Goal: Task Accomplishment & Management: Complete application form

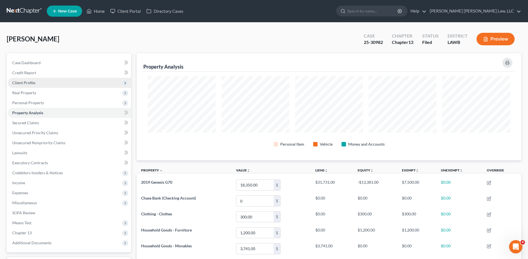
click at [15, 84] on span "Client Profile" at bounding box center [23, 82] width 23 height 5
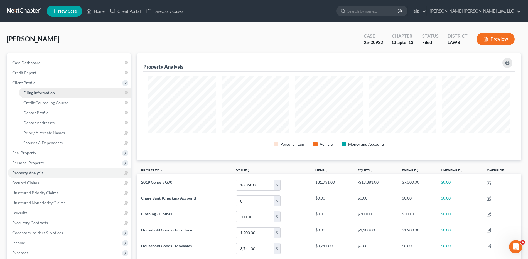
click at [38, 92] on span "Filing Information" at bounding box center [38, 92] width 31 height 5
select select "1"
select select "0"
select select "3"
select select "19"
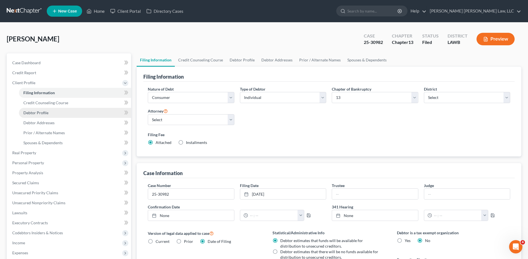
click at [39, 111] on span "Debtor Profile" at bounding box center [35, 113] width 25 height 5
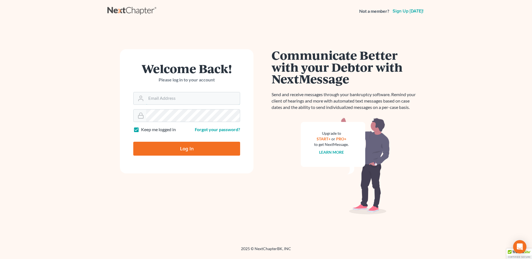
type input "eoyoung3P"
click at [154, 144] on input "Log In" at bounding box center [186, 149] width 107 height 14
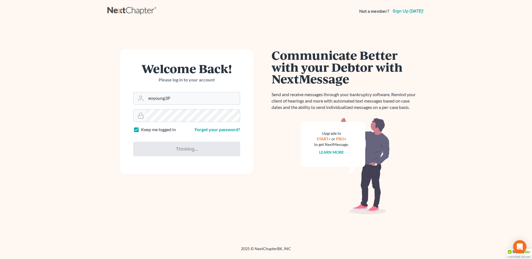
type input "Thinking..."
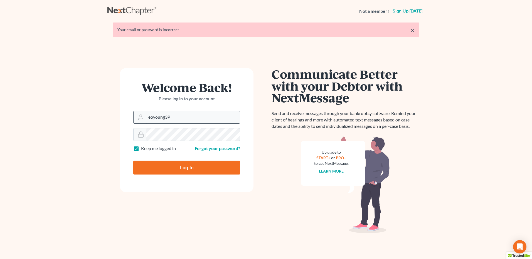
click at [167, 115] on input "eoyoung3P" at bounding box center [193, 117] width 94 height 12
click at [168, 116] on input "eoyoung3P" at bounding box center [193, 117] width 94 height 12
type input "[PERSON_NAME][EMAIL_ADDRESS][DOMAIN_NAME]"
click at [161, 160] on div "Log In" at bounding box center [186, 165] width 107 height 18
click at [161, 166] on input "Log In" at bounding box center [186, 168] width 107 height 14
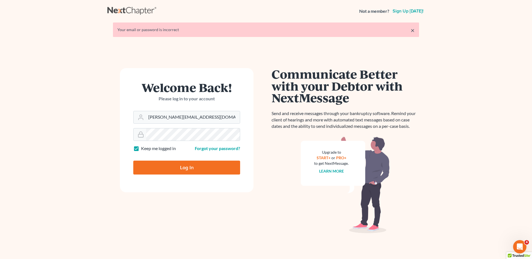
type input "Thinking..."
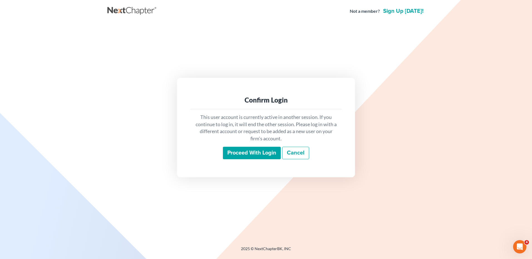
click at [246, 154] on input "Proceed with login" at bounding box center [252, 153] width 58 height 13
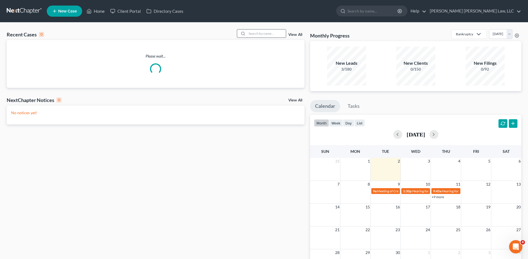
click at [259, 32] on input "search" at bounding box center [266, 34] width 39 height 8
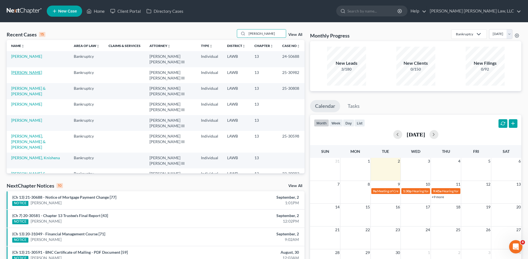
type input "robinson"
click at [30, 73] on link "[PERSON_NAME]" at bounding box center [26, 72] width 31 height 5
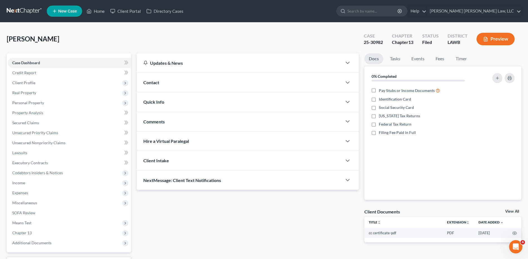
click at [15, 10] on link at bounding box center [25, 11] width 36 height 10
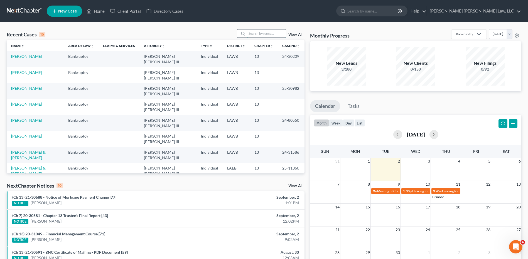
click at [262, 34] on input "search" at bounding box center [266, 34] width 39 height 8
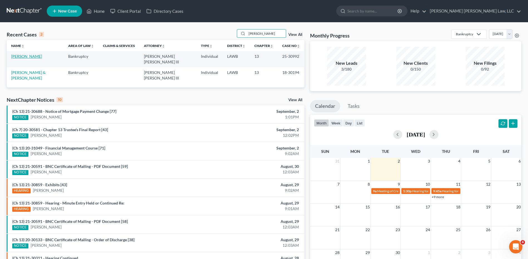
type input "mckinley"
click at [19, 55] on link "[PERSON_NAME]" at bounding box center [26, 56] width 31 height 5
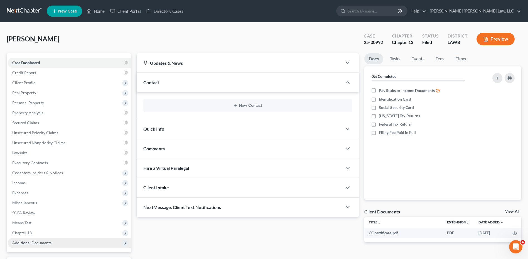
scroll to position [46, 0]
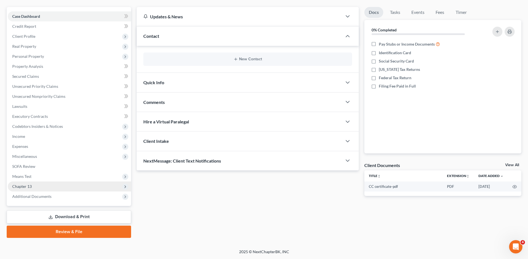
click at [25, 187] on span "Chapter 13" at bounding box center [21, 186] width 19 height 5
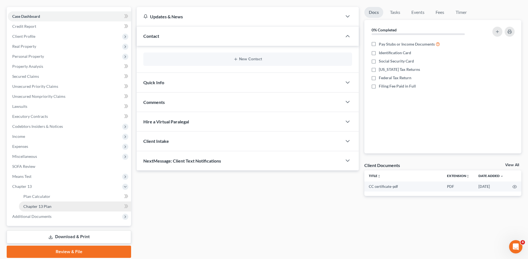
click at [45, 208] on span "Chapter 13 Plan" at bounding box center [37, 206] width 28 height 5
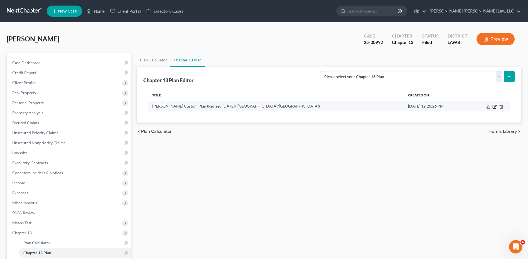
click at [494, 106] on icon "button" at bounding box center [494, 106] width 3 height 3
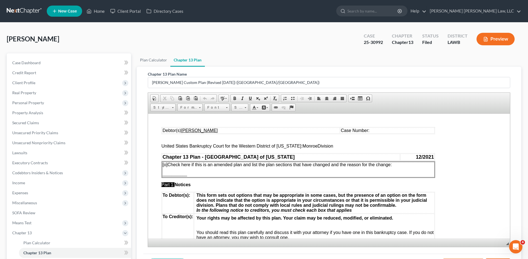
click at [367, 132] on td "Case Number:" at bounding box center [387, 131] width 94 height 6
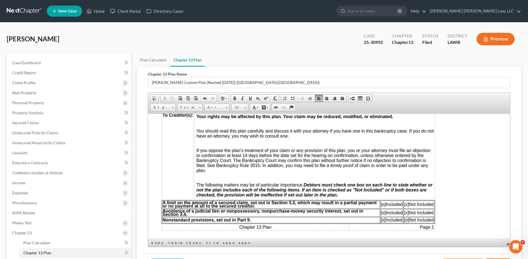
scroll to position [139, 0]
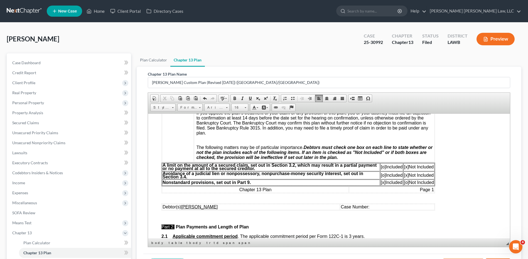
click at [368, 209] on td "Case Number:" at bounding box center [387, 207] width 94 height 6
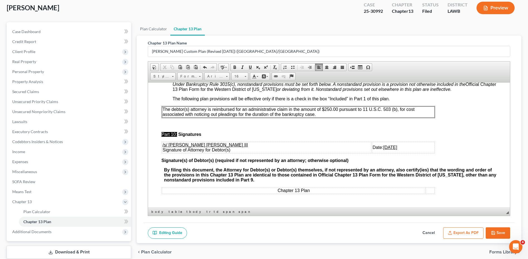
scroll to position [67, 0]
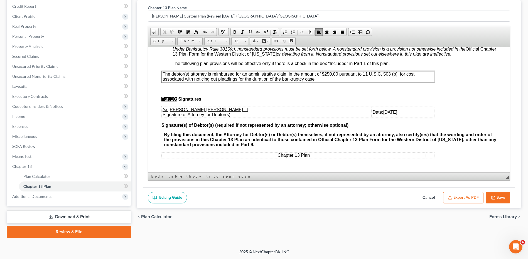
click at [460, 198] on button "Export as PDF" at bounding box center [463, 198] width 40 height 12
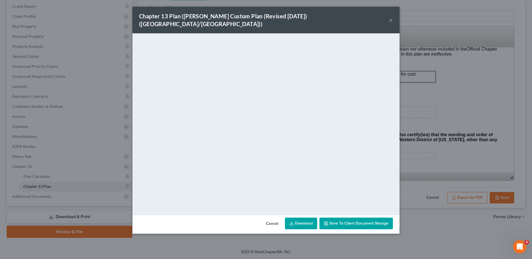
click at [298, 218] on link "Download" at bounding box center [301, 224] width 32 height 12
click at [274, 219] on button "Cancel" at bounding box center [272, 224] width 21 height 11
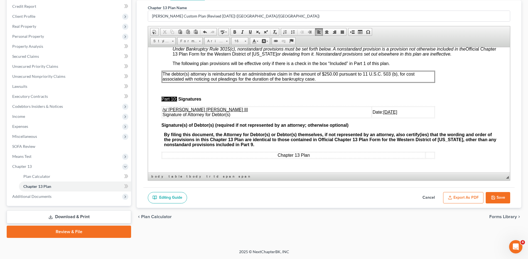
click at [501, 195] on button "Save" at bounding box center [498, 198] width 25 height 12
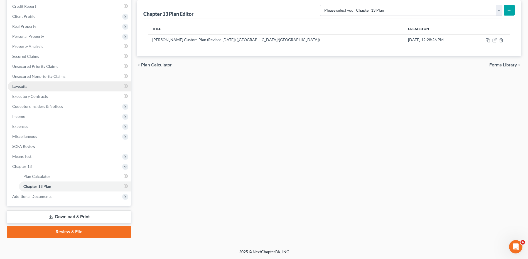
scroll to position [0, 0]
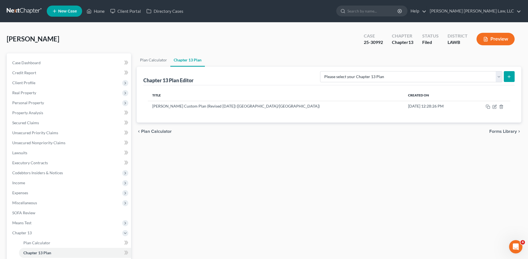
click at [18, 9] on link at bounding box center [25, 11] width 36 height 10
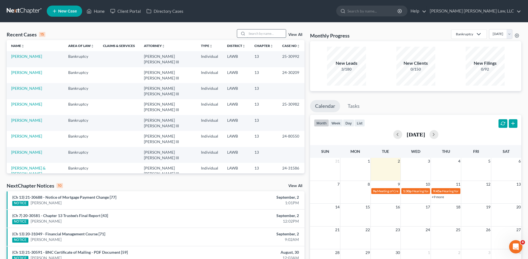
click at [251, 34] on input "search" at bounding box center [266, 34] width 39 height 8
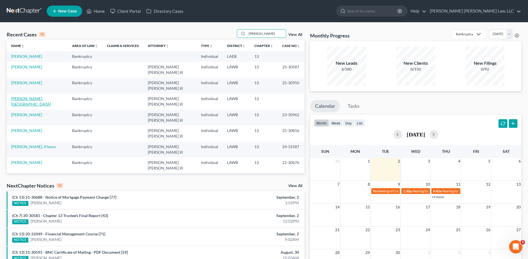
type input "[PERSON_NAME]"
click at [25, 96] on link "[PERSON_NAME], [GEOGRAPHIC_DATA]" at bounding box center [31, 101] width 40 height 10
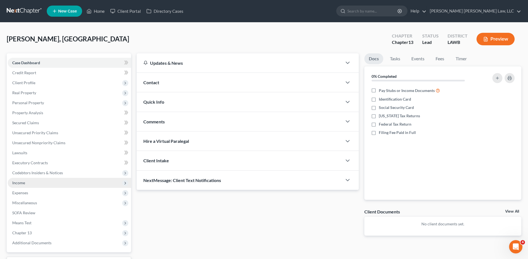
click at [19, 182] on span "Income" at bounding box center [18, 183] width 13 height 5
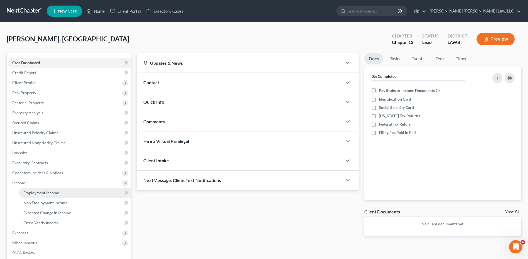
click at [28, 193] on span "Employment Income" at bounding box center [41, 193] width 36 height 5
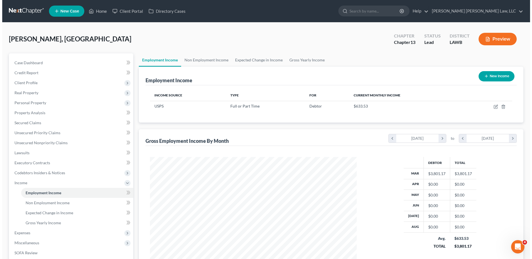
scroll to position [103, 218]
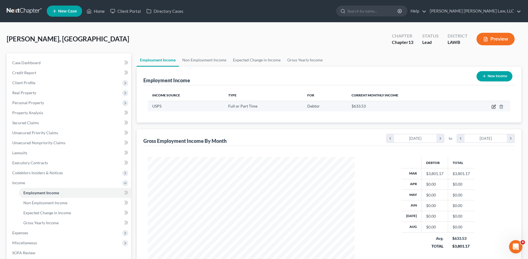
click at [493, 106] on icon "button" at bounding box center [494, 107] width 4 height 4
select select "0"
select select "19"
select select "2"
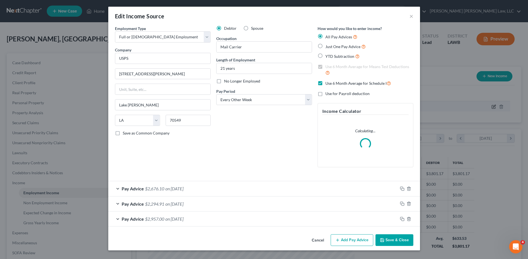
scroll to position [104, 220]
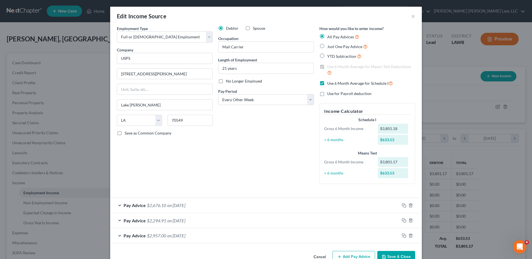
click at [383, 256] on polyline "button" at bounding box center [383, 256] width 1 height 1
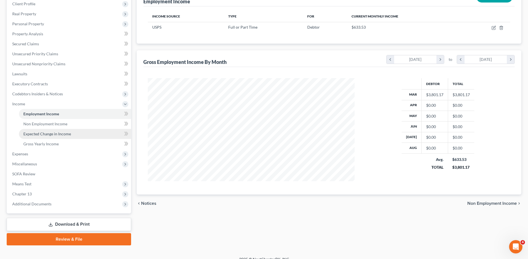
scroll to position [87, 0]
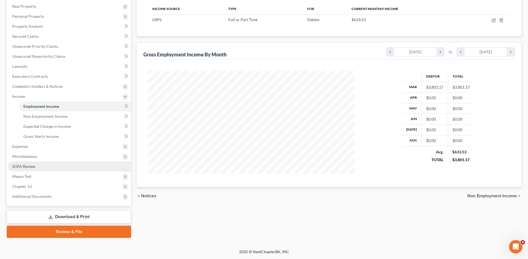
click at [25, 166] on span "SOFA Review" at bounding box center [23, 166] width 23 height 5
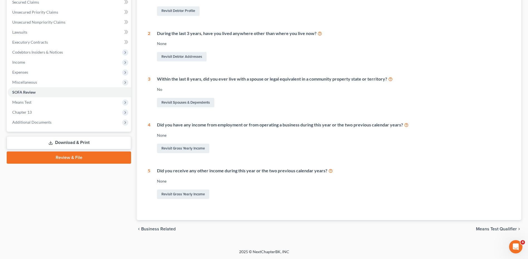
scroll to position [9, 0]
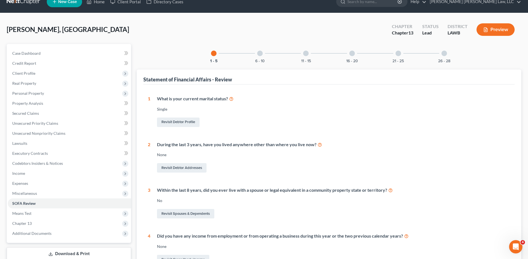
click at [263, 58] on div "6 - 10" at bounding box center [260, 53] width 19 height 19
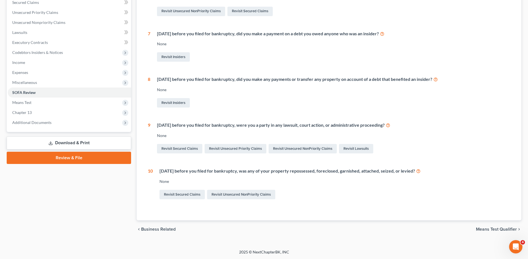
scroll to position [121, 0]
click at [220, 193] on link "Revisit Unsecured NonPriority Claims" at bounding box center [241, 194] width 68 height 9
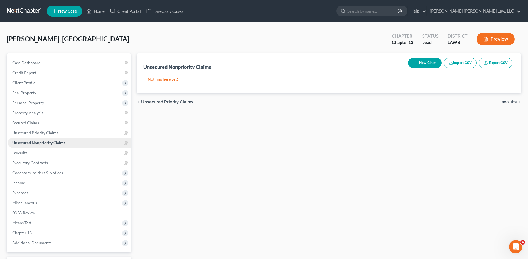
click at [35, 143] on span "Unsecured Nonpriority Claims" at bounding box center [38, 143] width 53 height 5
click at [26, 122] on span "Secured Claims" at bounding box center [25, 123] width 27 height 5
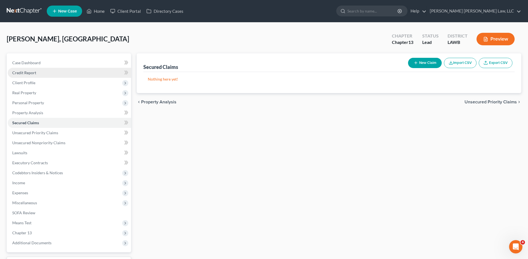
click at [26, 72] on span "Credit Report" at bounding box center [24, 72] width 24 height 5
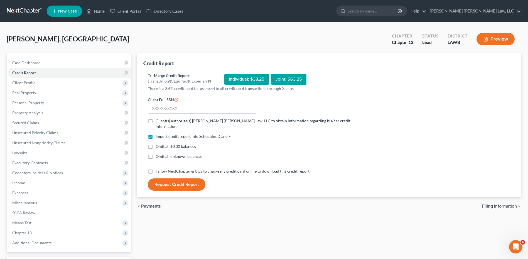
click at [156, 122] on label "Client(s) authorize(s) E. Orum Young Law, LLC to obtain information regarding h…" at bounding box center [263, 123] width 215 height 11
click at [158, 122] on input "Client(s) authorize(s) E. Orum Young Law, LLC to obtain information regarding h…" at bounding box center [160, 120] width 4 height 4
checkbox input "true"
click at [156, 144] on label "Omit all $0.00 balances" at bounding box center [176, 147] width 40 height 6
click at [158, 144] on input "Omit all $0.00 balances" at bounding box center [160, 146] width 4 height 4
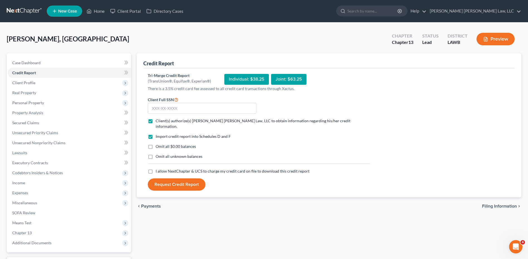
checkbox input "true"
drag, startPoint x: 153, startPoint y: 151, endPoint x: 152, endPoint y: 156, distance: 5.1
click at [156, 154] on label "Omit all unknown balances" at bounding box center [179, 157] width 47 height 6
click at [158, 154] on input "Omit all unknown balances" at bounding box center [160, 156] width 4 height 4
checkbox input "true"
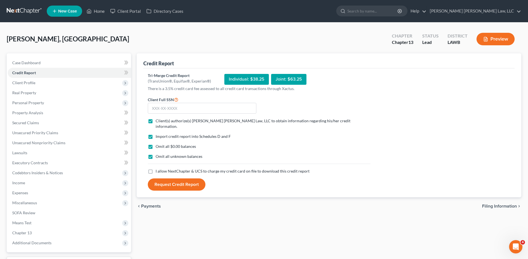
click at [156, 169] on label "I allow NextChapter & UCS to charge my credit card on file to download this cre…" at bounding box center [233, 172] width 154 height 6
click at [158, 169] on input "I allow NextChapter & UCS to charge my credit card on file to download this cre…" at bounding box center [160, 171] width 4 height 4
checkbox input "true"
click at [165, 111] on input "text" at bounding box center [202, 108] width 109 height 11
click at [161, 111] on input "text" at bounding box center [202, 108] width 109 height 11
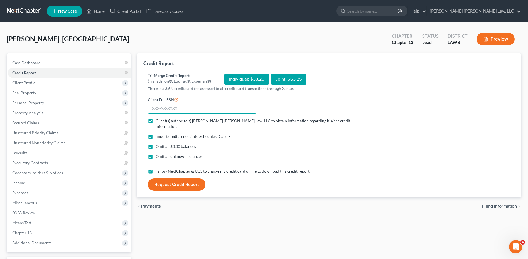
click at [156, 106] on input "text" at bounding box center [202, 108] width 109 height 11
type input "437-63-6942"
click at [148, 179] on button "Request Credit Report" at bounding box center [177, 185] width 58 height 12
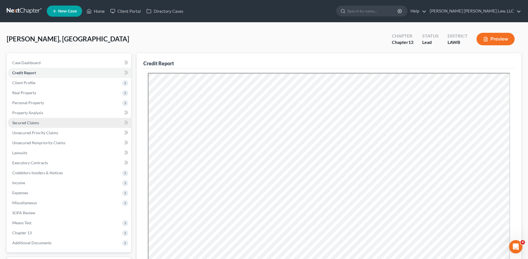
click at [22, 123] on span "Secured Claims" at bounding box center [25, 123] width 27 height 5
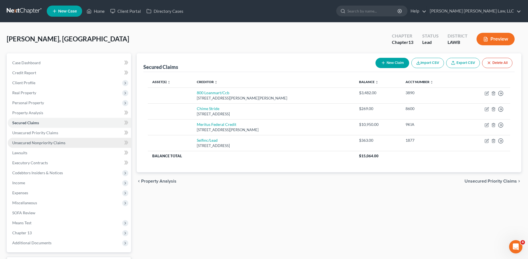
click at [25, 143] on span "Unsecured Nonpriority Claims" at bounding box center [38, 143] width 53 height 5
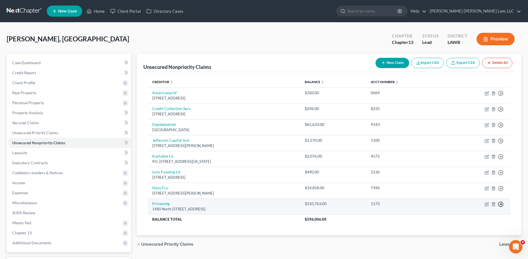
click at [503, 96] on icon "button" at bounding box center [501, 94] width 6 height 6
click at [470, 209] on link "Move to D" at bounding box center [475, 208] width 46 height 9
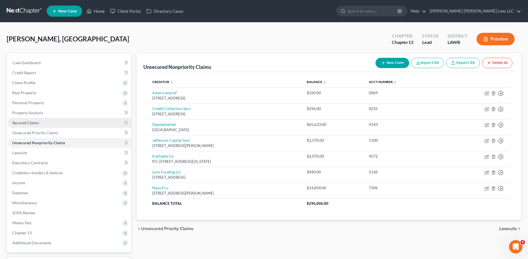
click at [18, 126] on link "Secured Claims" at bounding box center [69, 123] width 123 height 10
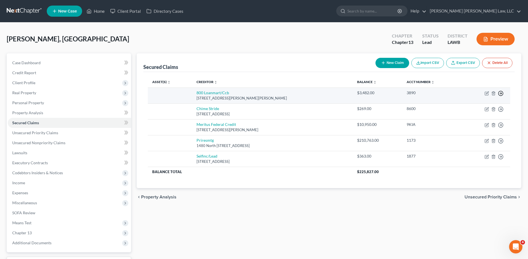
click at [500, 92] on icon "button" at bounding box center [501, 94] width 6 height 6
click at [464, 107] on link "Move to F" at bounding box center [475, 106] width 46 height 9
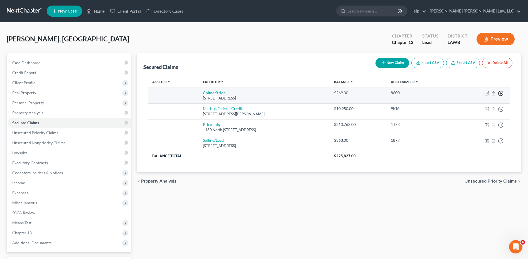
click at [501, 94] on icon "button" at bounding box center [501, 94] width 6 height 6
click at [465, 107] on link "Move to F" at bounding box center [475, 106] width 46 height 9
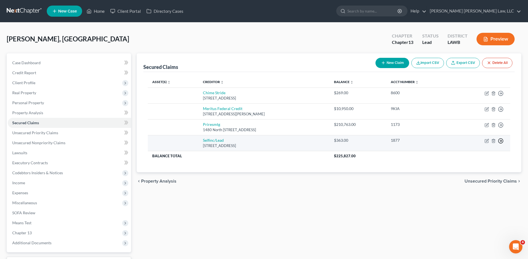
click at [500, 96] on icon "button" at bounding box center [501, 94] width 6 height 6
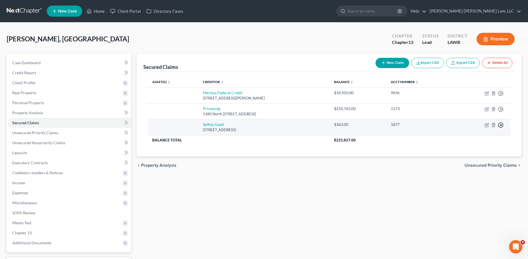
click at [501, 96] on icon "button" at bounding box center [501, 94] width 6 height 6
click at [464, 139] on link "Move to F" at bounding box center [475, 138] width 46 height 9
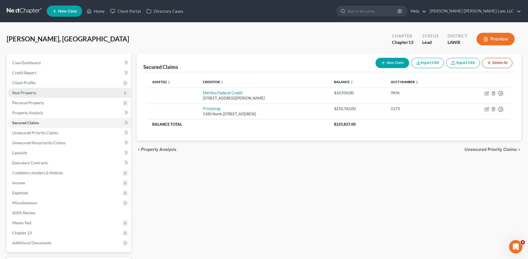
click at [16, 95] on span "Real Property" at bounding box center [24, 92] width 24 height 5
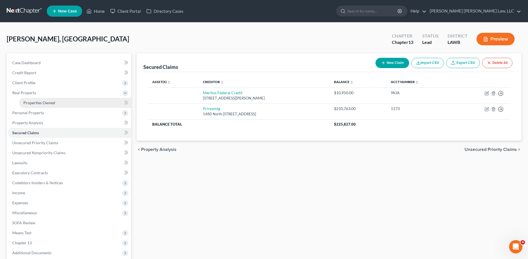
click at [28, 104] on span "Properties Owned" at bounding box center [39, 103] width 32 height 5
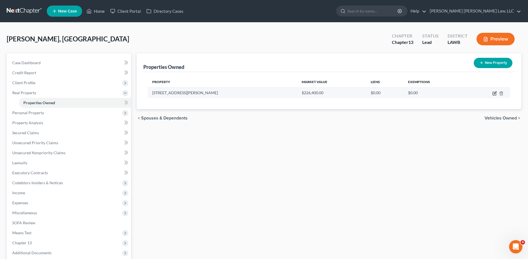
click at [495, 93] on icon "button" at bounding box center [495, 93] width 4 height 4
select select "19"
select select "0"
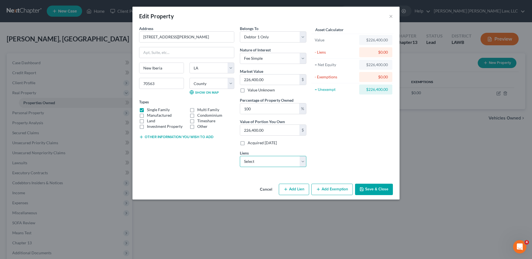
click at [271, 161] on select "Select Priresmtg - $210,763.00 Meritus Federal Credit - $10,950.00" at bounding box center [273, 161] width 67 height 11
select select "0"
click at [240, 156] on select "Select Priresmtg - $210,763.00 Meritus Federal Credit - $10,950.00" at bounding box center [273, 161] width 67 height 11
select select
select select "46"
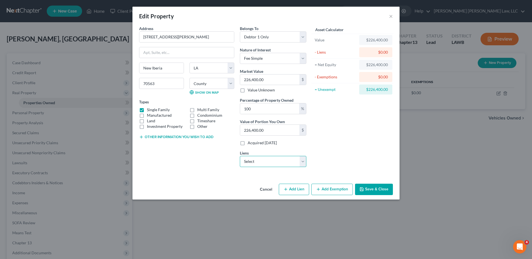
select select "0"
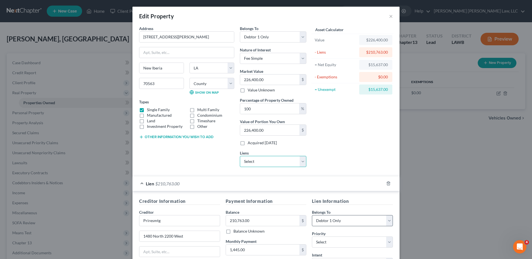
scroll to position [85, 0]
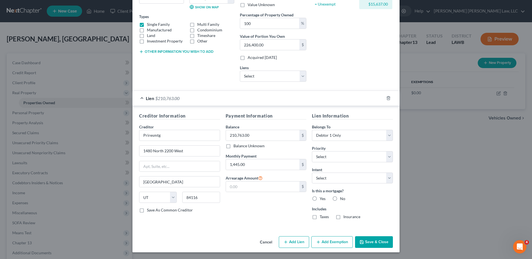
click at [323, 245] on button "Add Exemption" at bounding box center [332, 243] width 41 height 12
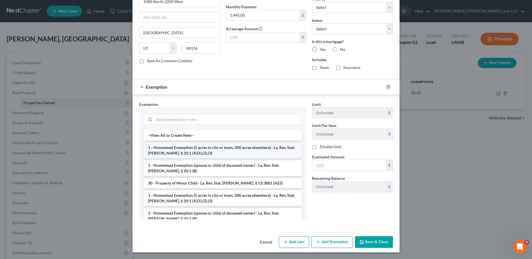
click at [161, 150] on li "1 - Homestead Exemption (5 acres in city or town, 200 acres elsewhere) - La. Re…" at bounding box center [223, 151] width 158 height 16
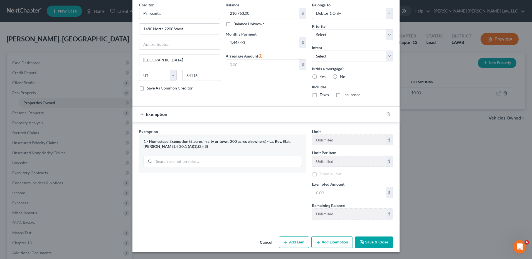
click at [161, 150] on div "1 - Homestead Exemption (5 acres in city or town, 200 acres elsewhere) - La. Re…" at bounding box center [222, 154] width 167 height 38
click at [318, 195] on input "text" at bounding box center [349, 193] width 74 height 11
type input "3"
type input "35,000"
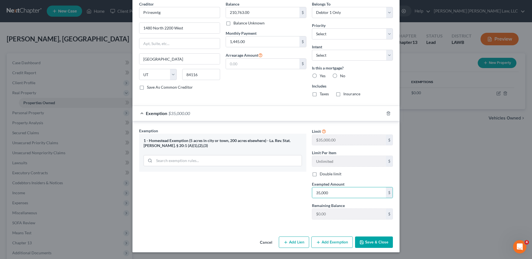
click at [370, 241] on button "Save & Close" at bounding box center [374, 243] width 38 height 12
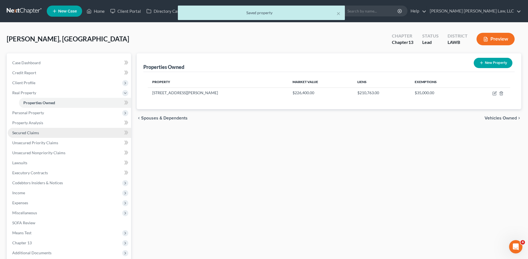
click at [21, 133] on span "Secured Claims" at bounding box center [25, 133] width 27 height 5
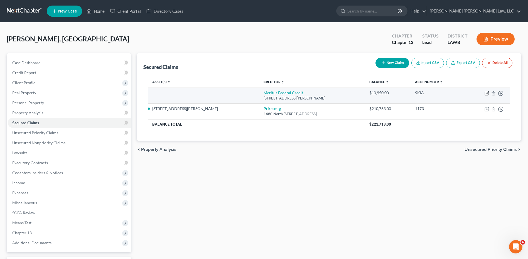
click at [486, 94] on icon "button" at bounding box center [487, 93] width 4 height 4
select select "19"
select select "0"
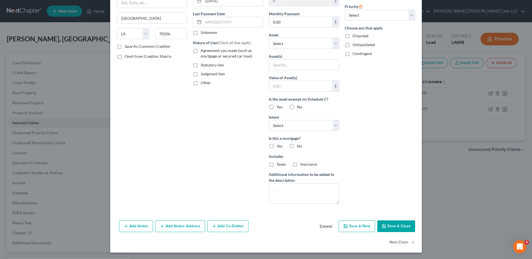
scroll to position [66, 0]
click at [395, 227] on button "Save & Close" at bounding box center [397, 227] width 38 height 12
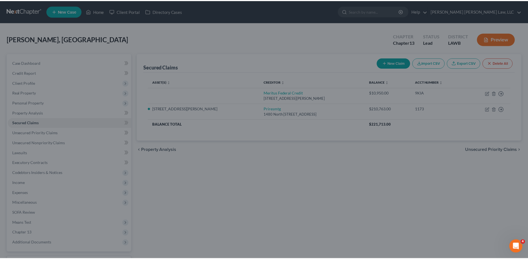
scroll to position [5, 0]
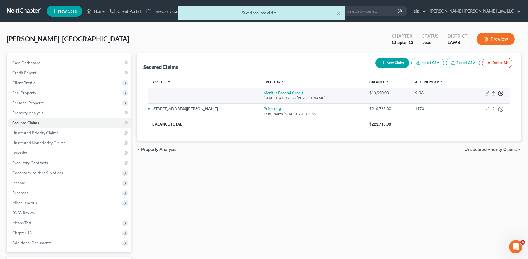
click at [500, 93] on icon "button" at bounding box center [501, 94] width 6 height 6
click at [465, 105] on link "Move to F" at bounding box center [475, 106] width 46 height 9
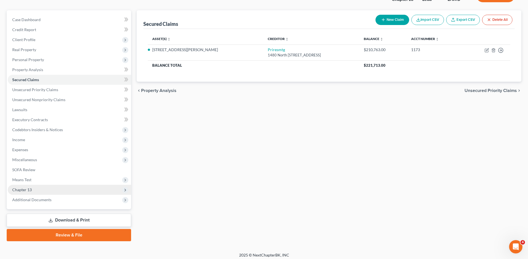
scroll to position [46, 0]
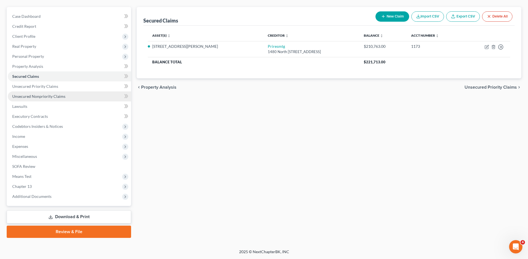
click at [20, 96] on span "Unsecured Nonpriority Claims" at bounding box center [38, 96] width 53 height 5
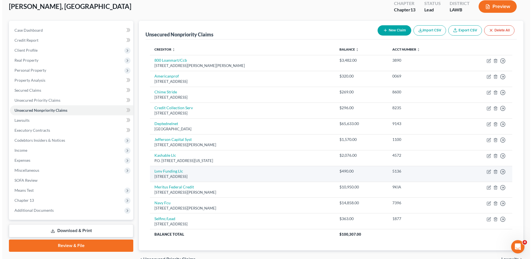
scroll to position [63, 0]
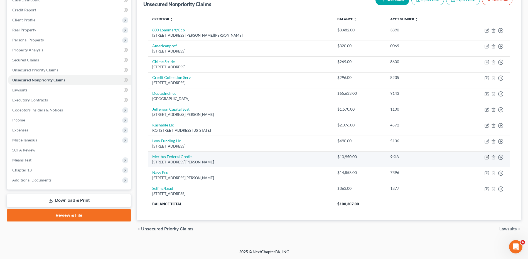
click at [488, 158] on icon "button" at bounding box center [487, 157] width 4 height 4
select select "19"
select select "0"
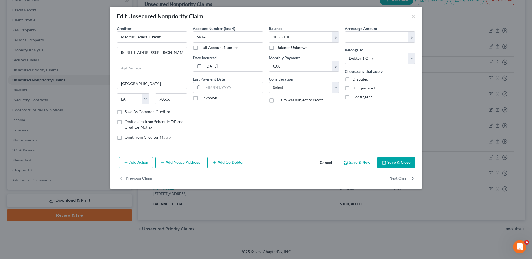
click at [137, 165] on button "Add Action" at bounding box center [136, 163] width 34 height 12
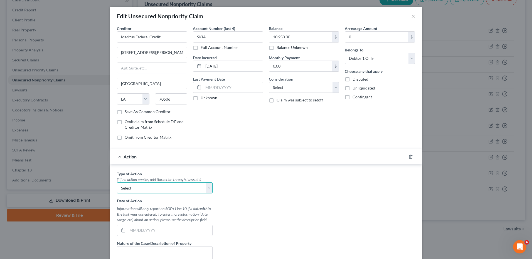
click at [131, 190] on select "Select Repossession Garnishment Foreclosure Personal Injury Attached, Seized, O…" at bounding box center [165, 188] width 96 height 11
select select "0"
click at [117, 183] on select "Select Repossession Garnishment Foreclosure Personal Injury Attached, Seized, O…" at bounding box center [165, 188] width 96 height 11
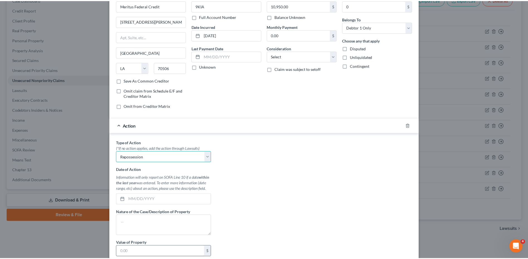
scroll to position [102, 0]
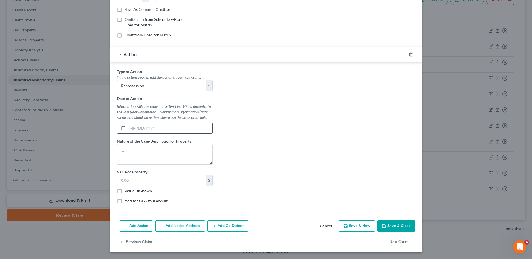
click at [130, 131] on input "text" at bounding box center [170, 128] width 85 height 11
click at [125, 190] on label "Value Unknown" at bounding box center [138, 191] width 27 height 6
click at [127, 190] on input "Value Unknown" at bounding box center [129, 190] width 4 height 4
checkbox input "true"
type input "0.00"
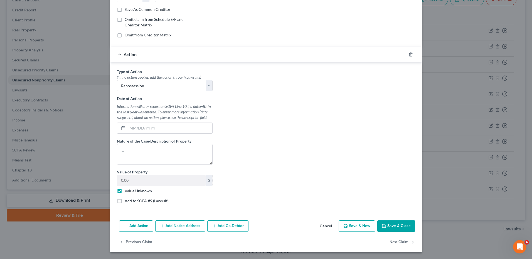
click at [396, 227] on button "Save & Close" at bounding box center [397, 227] width 38 height 12
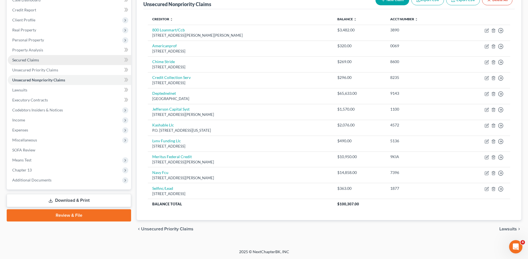
click at [25, 60] on span "Secured Claims" at bounding box center [25, 60] width 27 height 5
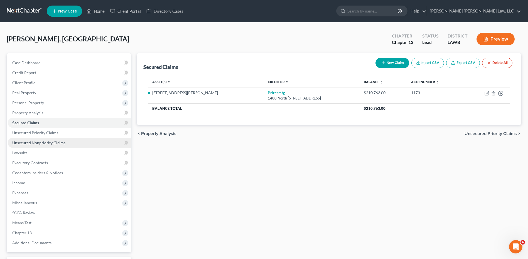
click at [38, 145] on link "Unsecured Nonpriority Claims" at bounding box center [69, 143] width 123 height 10
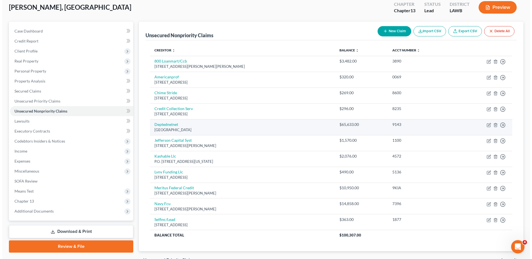
scroll to position [63, 0]
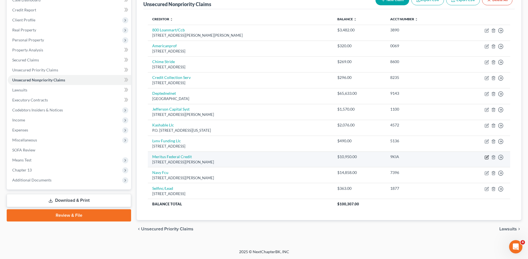
click at [487, 158] on icon "button" at bounding box center [487, 157] width 3 height 3
select select "19"
select select "0"
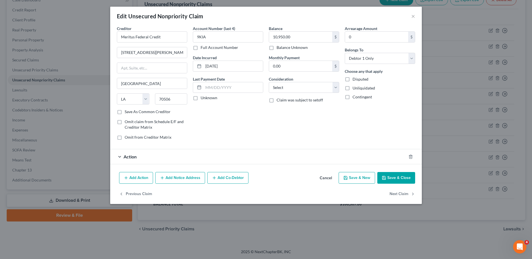
click at [127, 158] on span "Action" at bounding box center [130, 156] width 13 height 5
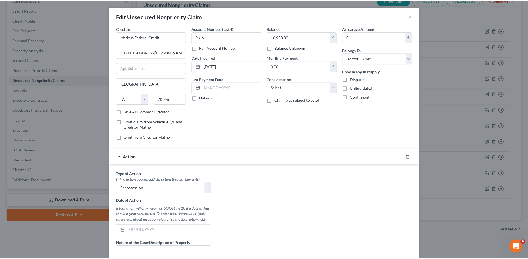
scroll to position [84, 0]
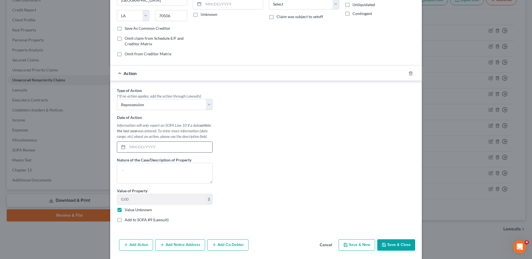
click at [138, 146] on input "text" at bounding box center [170, 147] width 85 height 11
type input "06/13/2025"
click at [133, 175] on textarea at bounding box center [165, 173] width 96 height 21
type textarea "2019 Kia Sorento"
click at [400, 243] on button "Save & Close" at bounding box center [397, 246] width 38 height 12
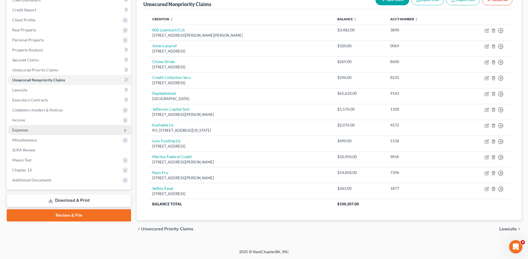
click at [18, 130] on span "Expenses" at bounding box center [20, 130] width 16 height 5
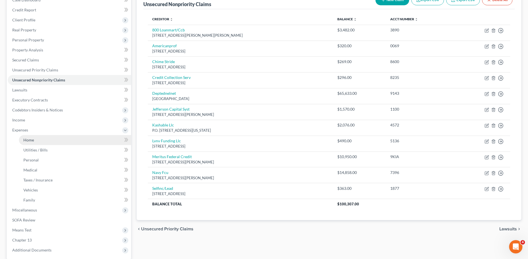
click at [30, 143] on link "Home" at bounding box center [75, 140] width 112 height 10
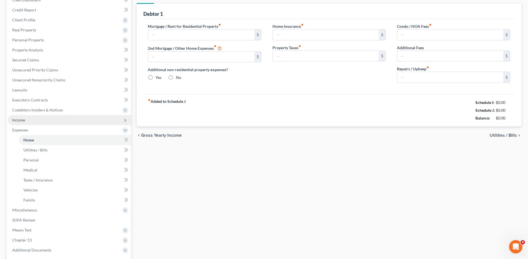
scroll to position [35, 0]
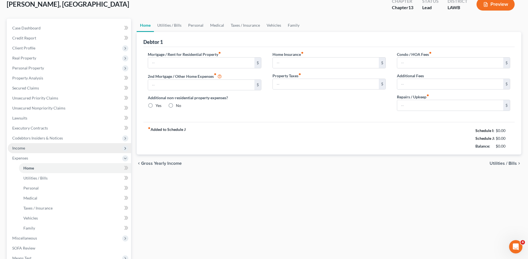
type input "0.00"
radio input "true"
type input "0.00"
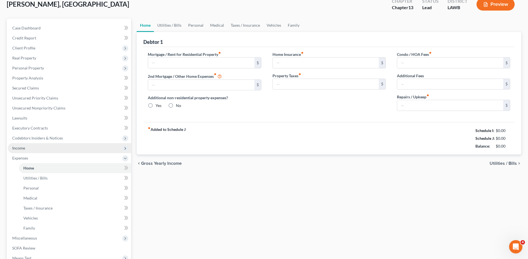
type input "0.00"
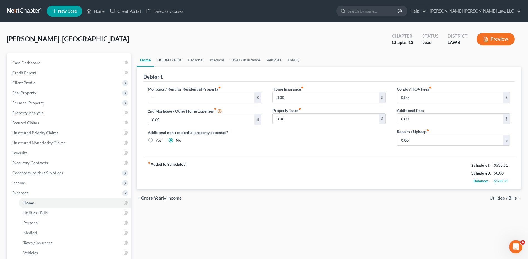
click at [172, 61] on link "Utilities / Bills" at bounding box center [169, 59] width 31 height 13
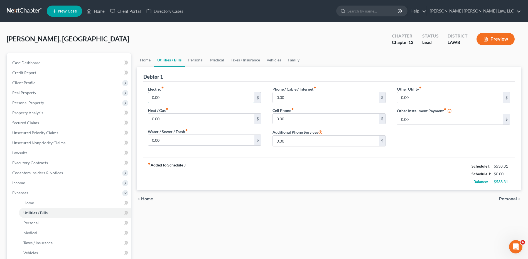
click at [163, 101] on input "0.00" at bounding box center [201, 97] width 106 height 11
type input "250.00"
click at [167, 143] on input "0.00" at bounding box center [201, 140] width 106 height 11
type input "100.00"
click at [298, 98] on input "0.00" at bounding box center [326, 97] width 106 height 11
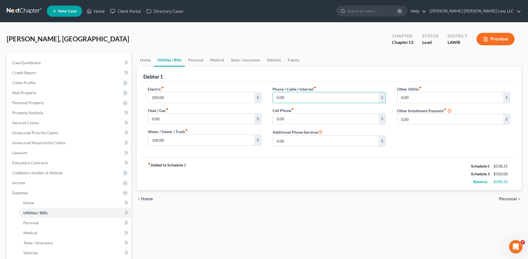
drag, startPoint x: 18, startPoint y: 11, endPoint x: 316, endPoint y: 17, distance: 298.8
click at [18, 11] on link at bounding box center [25, 11] width 36 height 10
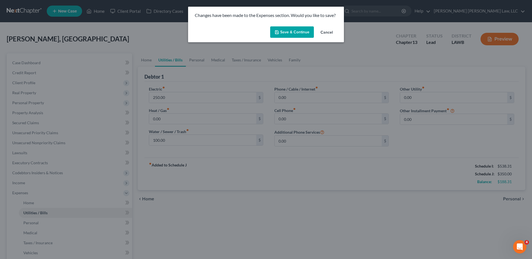
click at [296, 29] on button "Save & Continue" at bounding box center [292, 32] width 44 height 12
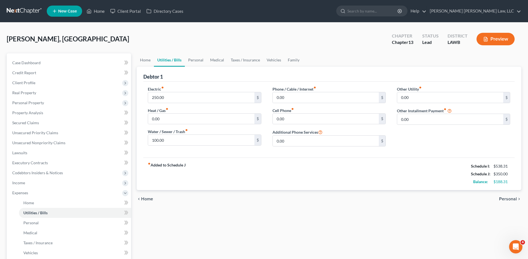
click at [20, 9] on link at bounding box center [25, 11] width 36 height 10
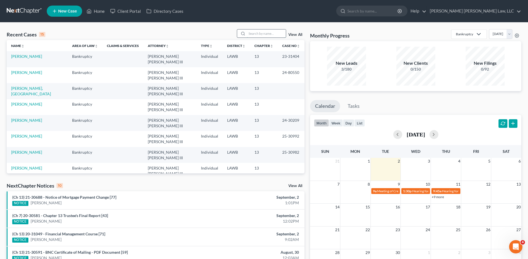
click at [260, 35] on input "search" at bounding box center [266, 34] width 39 height 8
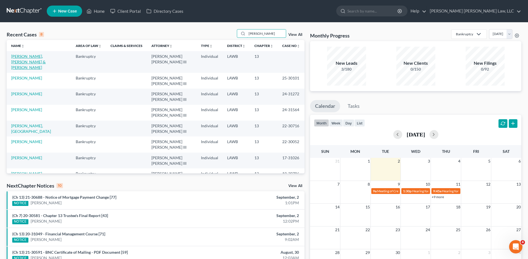
type input "[PERSON_NAME]"
click at [38, 58] on link "[PERSON_NAME], [PERSON_NAME] & [PERSON_NAME]" at bounding box center [28, 62] width 35 height 16
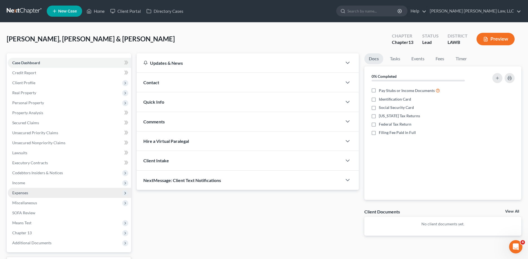
click at [20, 191] on span "Expenses" at bounding box center [20, 193] width 16 height 5
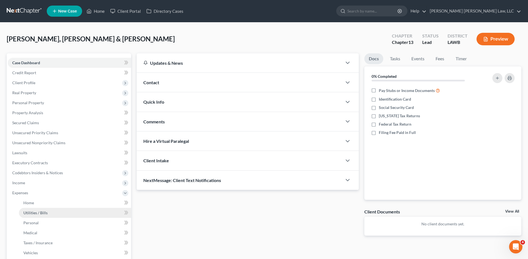
click at [36, 211] on span "Utilities / Bills" at bounding box center [35, 213] width 24 height 5
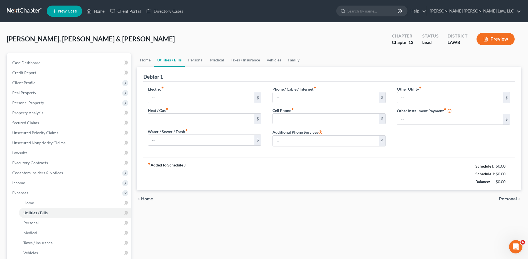
type input "250.00"
type input "50.00"
type input "100.00"
type input "75.00"
type input "450.00"
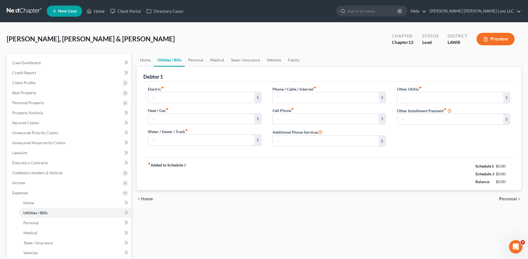
type input "0.00"
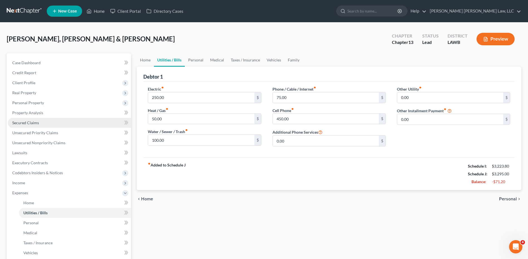
click at [23, 123] on span "Secured Claims" at bounding box center [25, 123] width 27 height 5
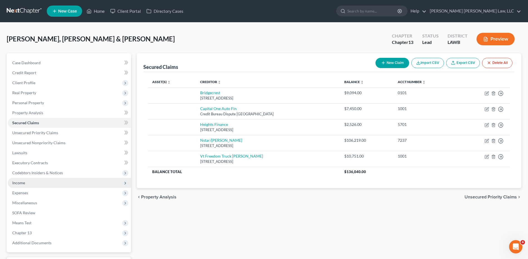
click at [20, 184] on span "Income" at bounding box center [18, 183] width 13 height 5
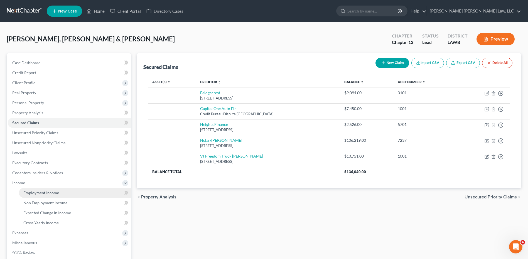
click at [33, 192] on span "Employment Income" at bounding box center [41, 193] width 36 height 5
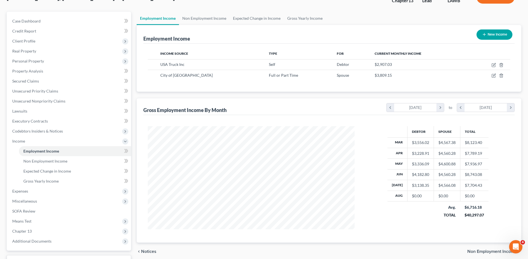
scroll to position [56, 0]
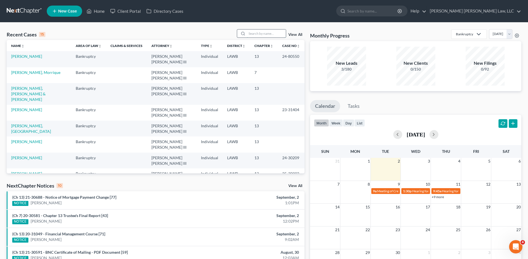
click at [251, 35] on input "search" at bounding box center [266, 34] width 39 height 8
type input "[PERSON_NAME]"
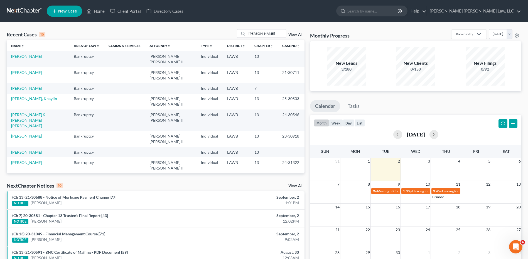
click at [61, 10] on span "New Case" at bounding box center [67, 11] width 19 height 4
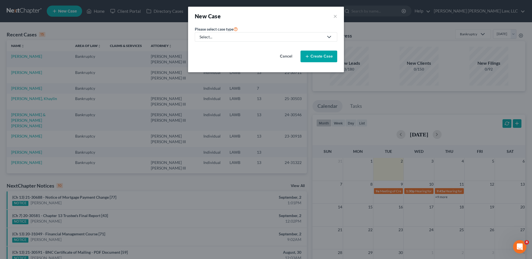
click at [213, 36] on div "Select..." at bounding box center [262, 37] width 124 height 6
click at [209, 48] on div "Bankruptcy" at bounding box center [225, 48] width 50 height 6
select select "36"
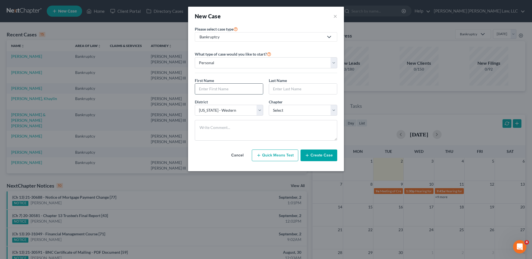
click at [213, 89] on input "text" at bounding box center [229, 89] width 68 height 11
type input "s"
type input "[PERSON_NAME]"
click at [284, 108] on select "Select 7 11 12 13" at bounding box center [303, 110] width 68 height 11
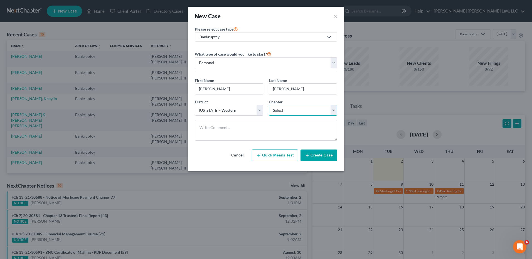
click at [289, 112] on select "Select 7 11 12 13" at bounding box center [303, 110] width 68 height 11
select select "3"
click at [269, 105] on select "Select 7 11 12 13" at bounding box center [303, 110] width 68 height 11
click at [319, 157] on button "Create Case" at bounding box center [319, 156] width 37 height 12
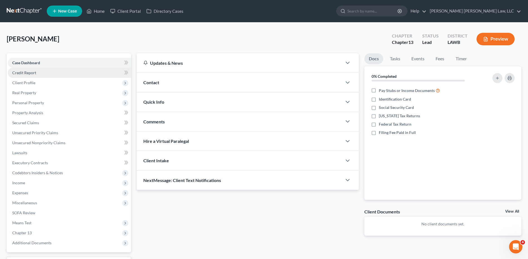
click at [30, 72] on span "Credit Report" at bounding box center [24, 72] width 24 height 5
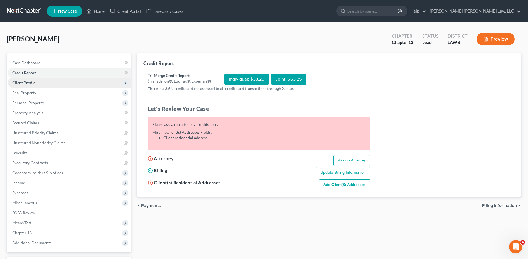
click at [26, 82] on span "Client Profile" at bounding box center [23, 82] width 23 height 5
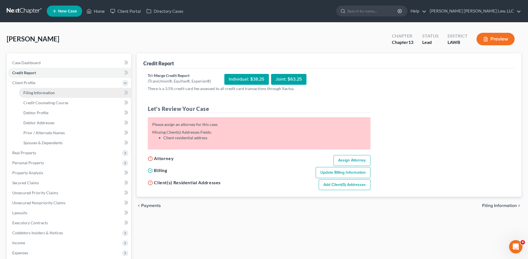
click at [34, 94] on span "Filing Information" at bounding box center [38, 92] width 31 height 5
select select "1"
select select "0"
select select "3"
select select "36"
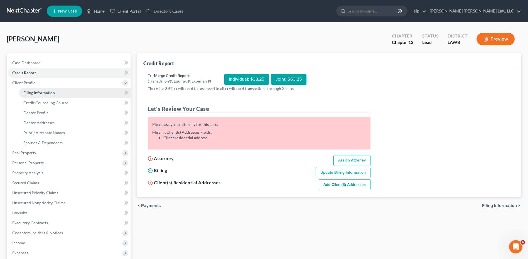
select select "19"
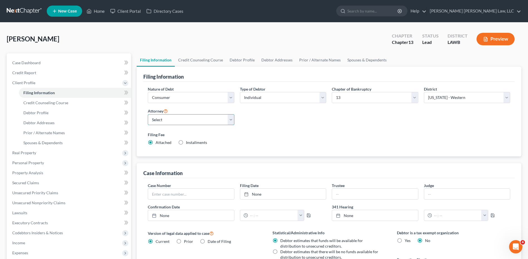
click at [158, 118] on select "Select [PERSON_NAME] [PERSON_NAME] III - LAWB [PERSON_NAME] [PERSON_NAME] III -…" at bounding box center [191, 119] width 86 height 11
select select "0"
click at [148, 114] on select "Select [PERSON_NAME] [PERSON_NAME] III - LAWB [PERSON_NAME] [PERSON_NAME] III -…" at bounding box center [191, 119] width 86 height 11
click at [238, 60] on link "Debtor Profile" at bounding box center [242, 59] width 32 height 13
select select "0"
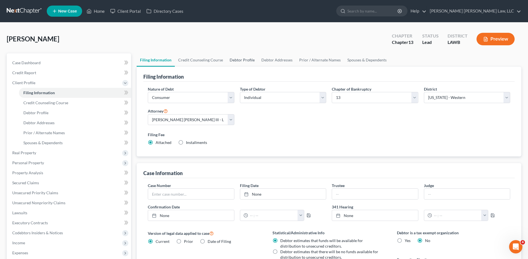
select select "0"
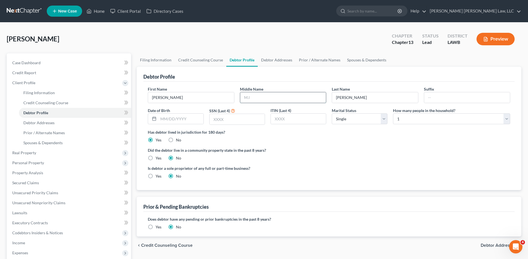
click at [261, 101] on input "text" at bounding box center [283, 97] width 86 height 11
click at [161, 121] on input "text" at bounding box center [180, 119] width 45 height 11
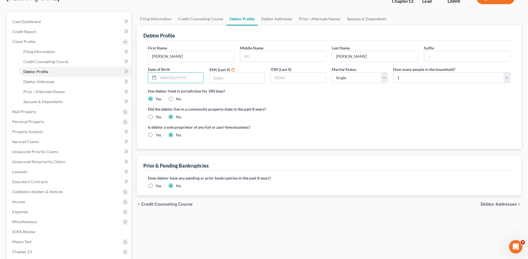
scroll to position [84, 0]
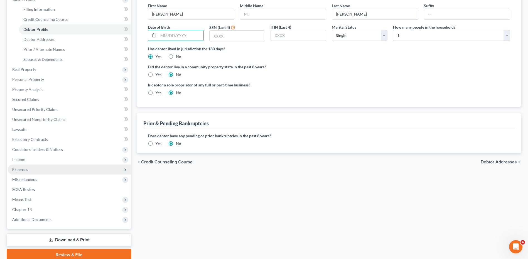
click at [20, 171] on span "Expenses" at bounding box center [20, 169] width 16 height 5
